Goal: Check status: Check status

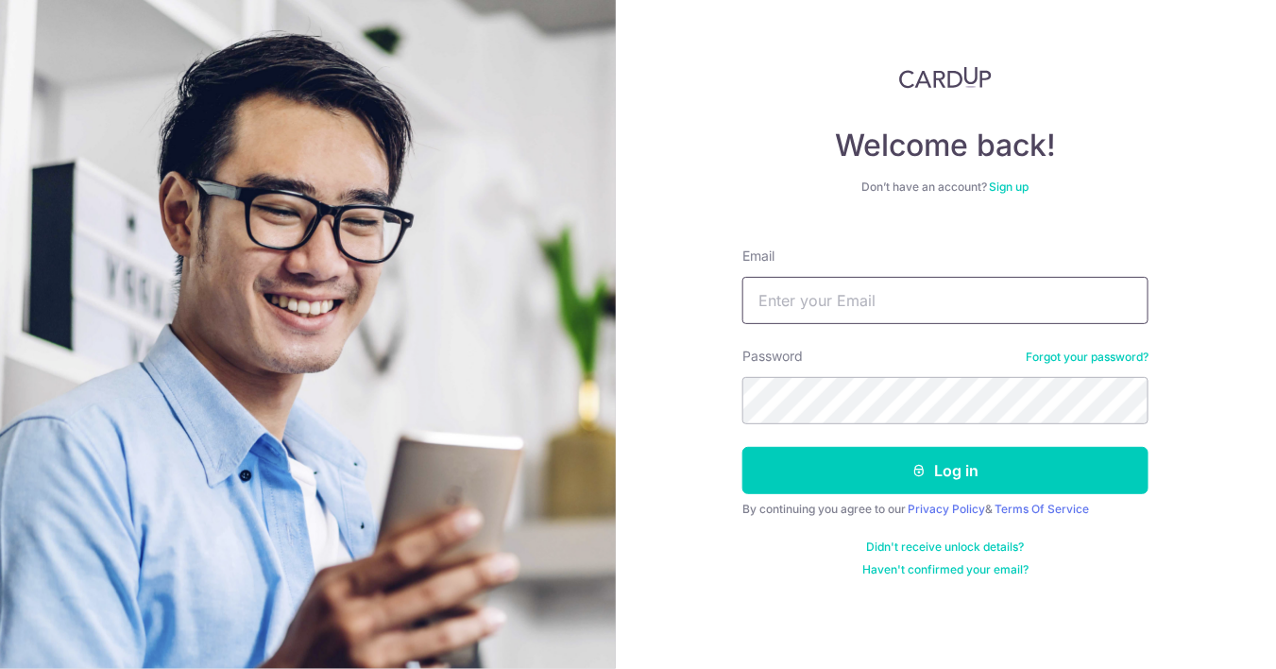
click at [763, 297] on input "Email" at bounding box center [946, 300] width 406 height 47
type input "[PERSON_NAME][EMAIL_ADDRESS][PERSON_NAME][DOMAIN_NAME]"
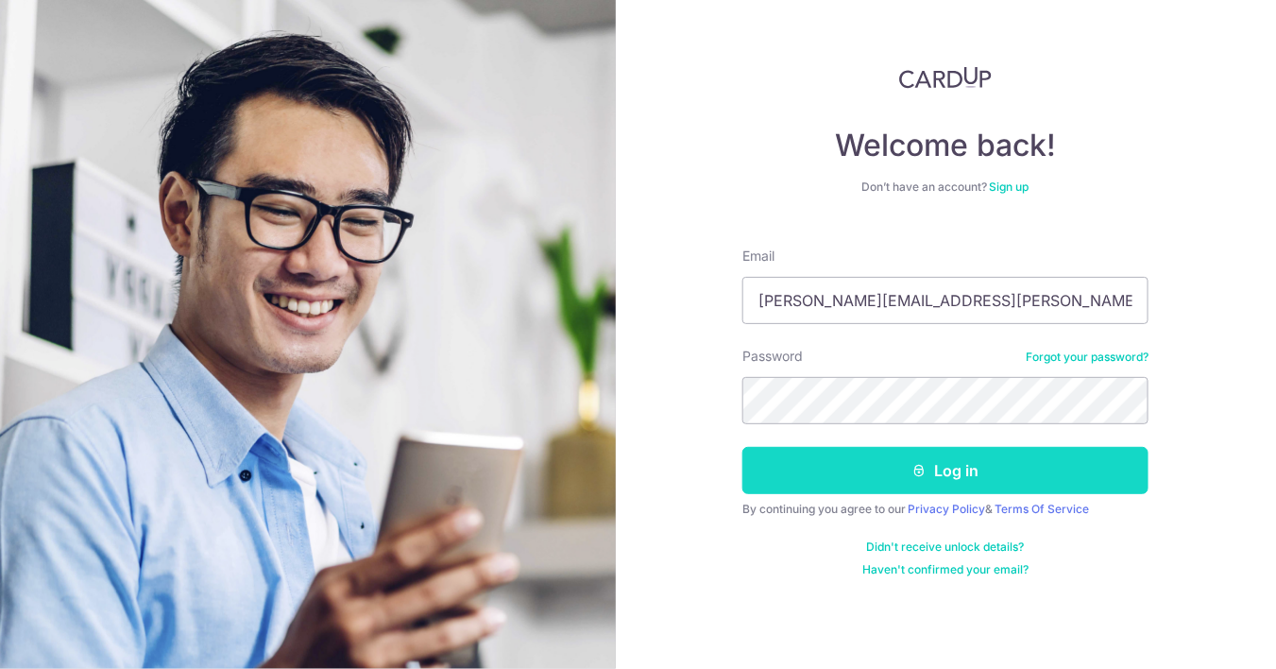
click at [809, 469] on button "Log in" at bounding box center [946, 470] width 406 height 47
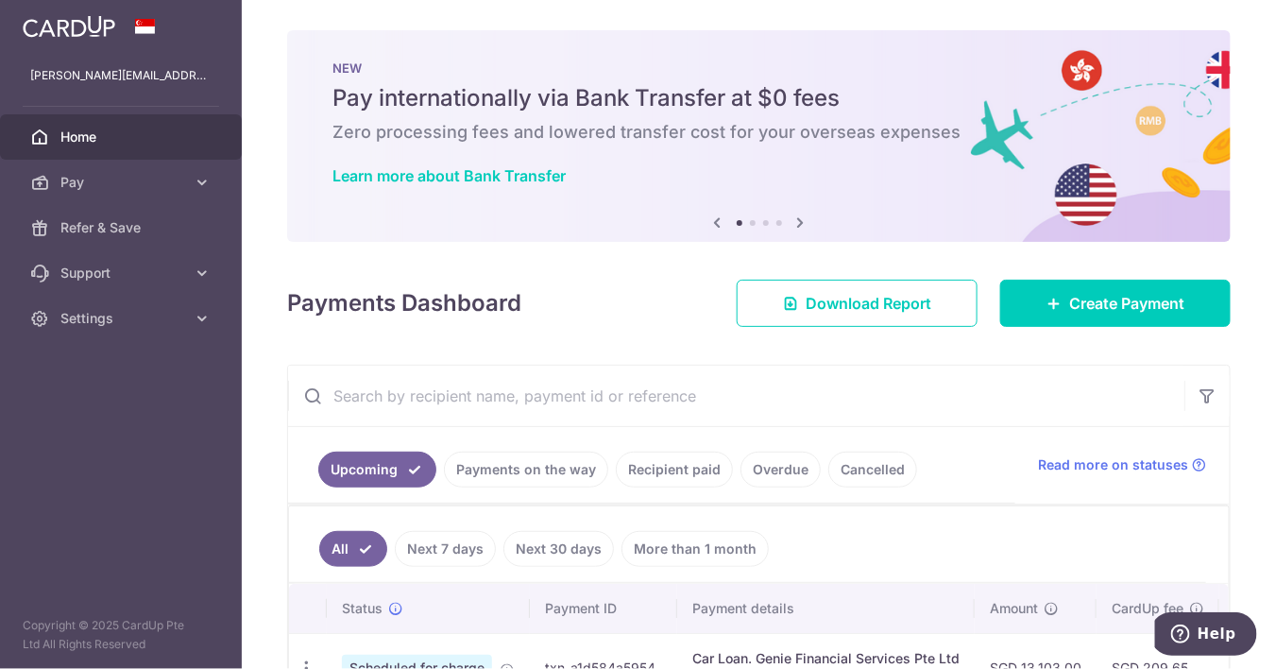
click at [567, 475] on link "Payments on the way" at bounding box center [526, 470] width 164 height 36
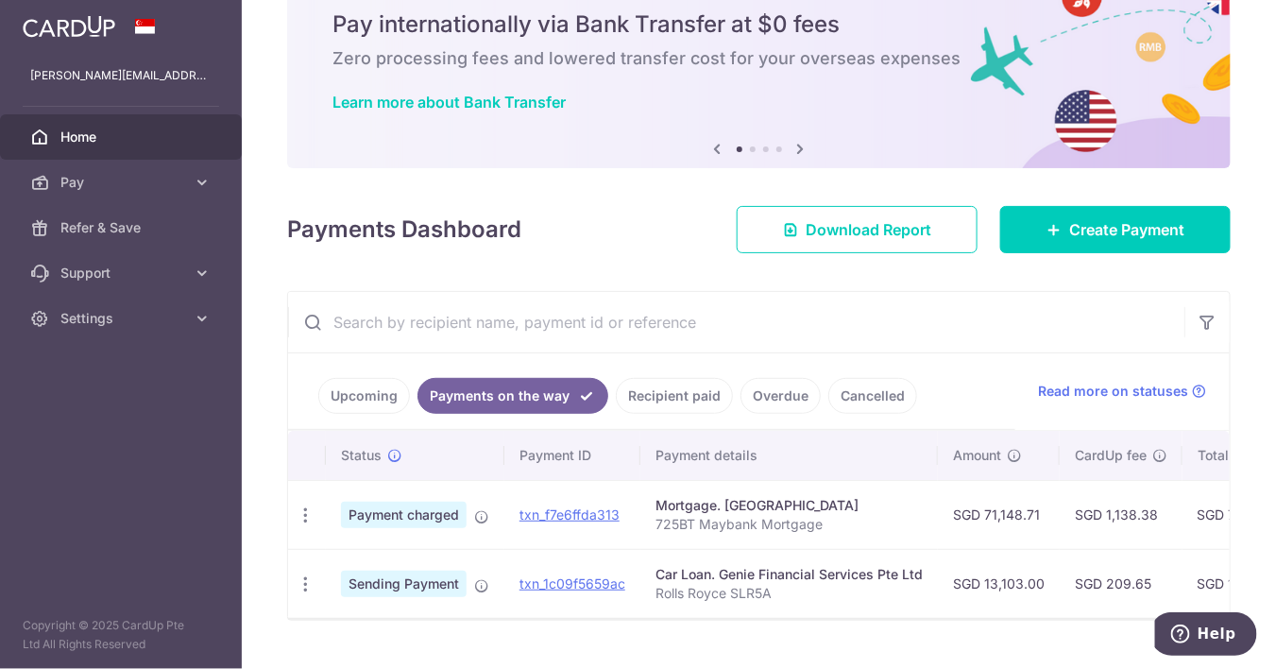
scroll to position [121, 0]
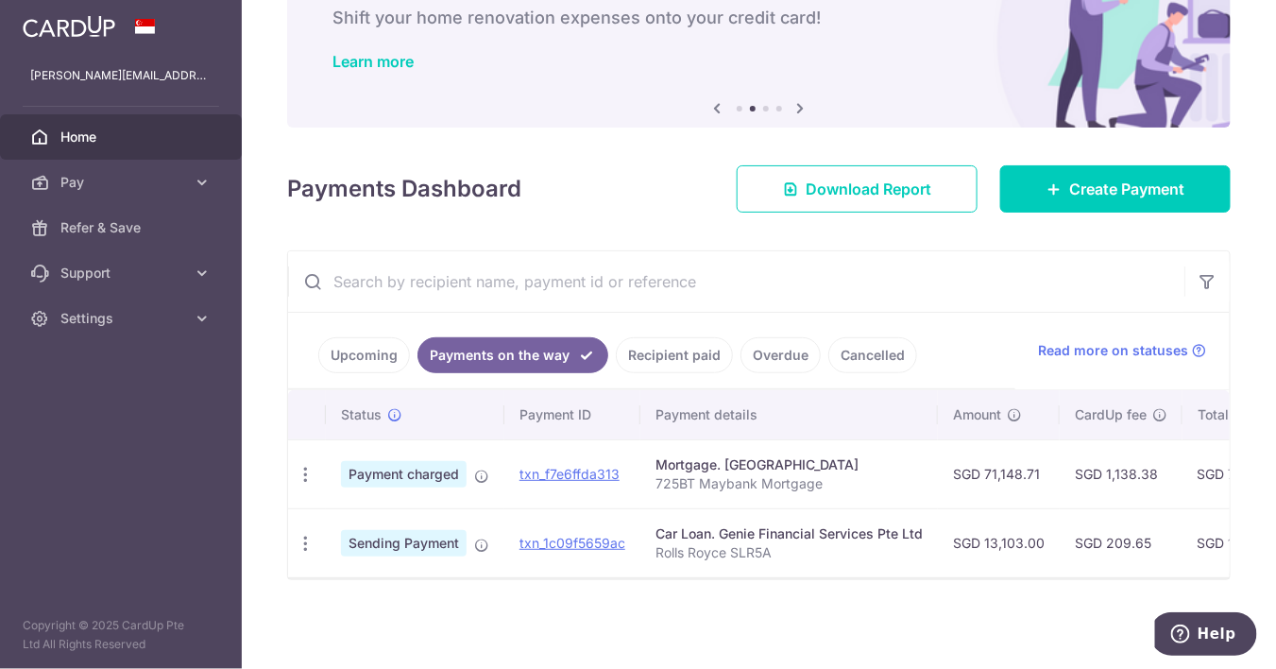
click at [843, 552] on p "Rolls Royce SLR5A" at bounding box center [789, 552] width 267 height 19
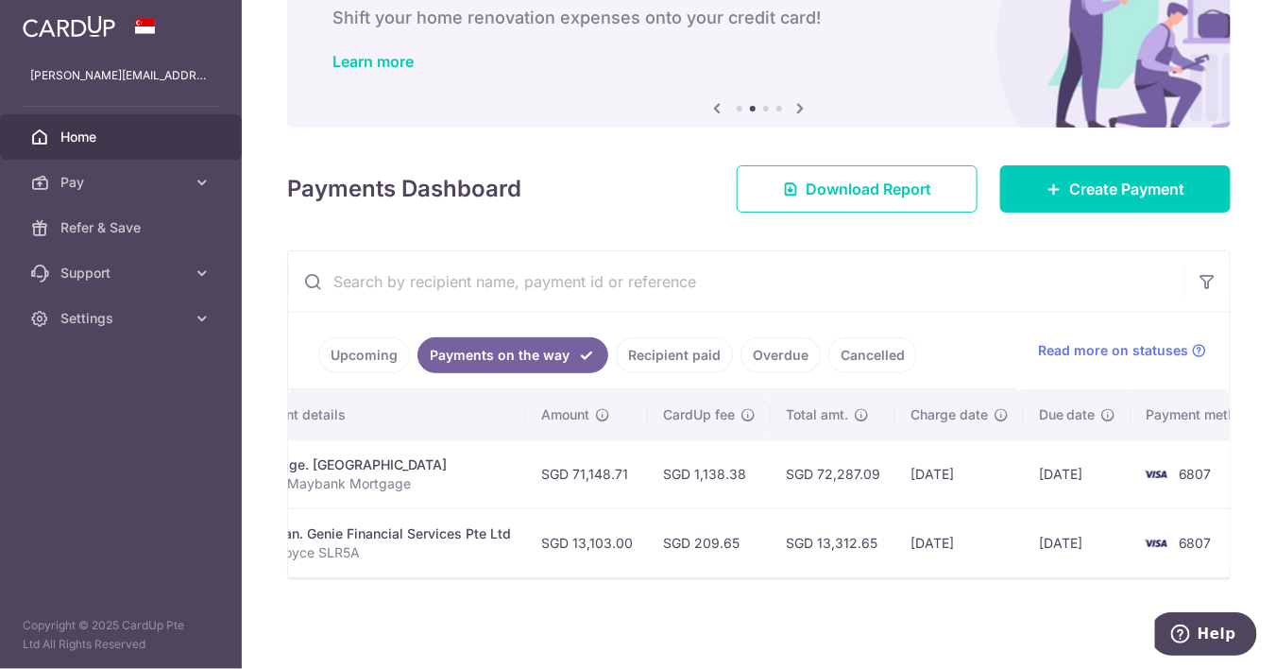
scroll to position [0, 454]
